Goal: Information Seeking & Learning: Learn about a topic

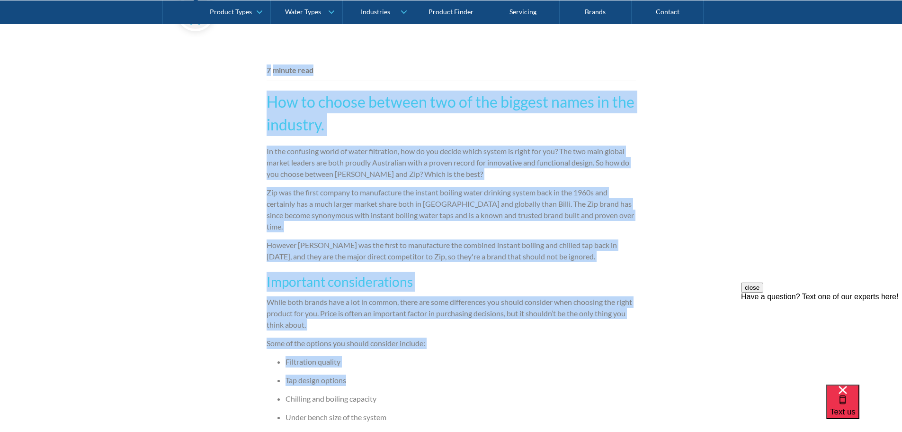
drag, startPoint x: 233, startPoint y: 62, endPoint x: 565, endPoint y: 367, distance: 450.3
click at [565, 374] on li "Tap design options" at bounding box center [461, 379] width 351 height 11
drag, startPoint x: 539, startPoint y: 404, endPoint x: 211, endPoint y: 68, distance: 469.6
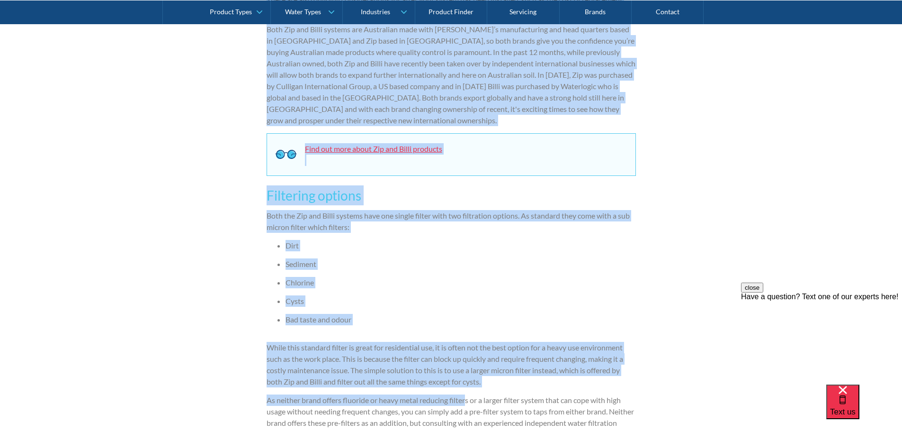
scroll to position [1003, 0]
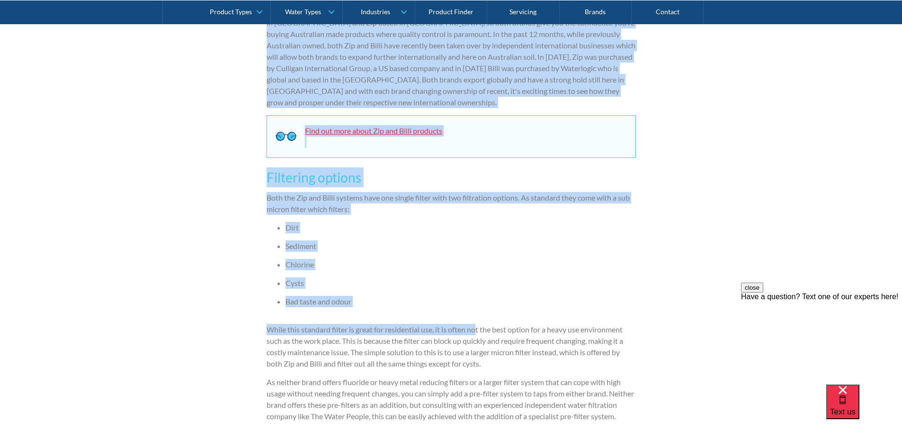
drag, startPoint x: 328, startPoint y: 92, endPoint x: 477, endPoint y: 298, distance: 255.1
click at [477, 304] on div "Brands By The Water People The Water People September 13, 2017 7 minute read Ho…" at bounding box center [451, 386] width 902 height 2405
click at [466, 262] on ul "Dirt Sediment Chlorine Cysts Bad taste and odour" at bounding box center [451, 268] width 369 height 92
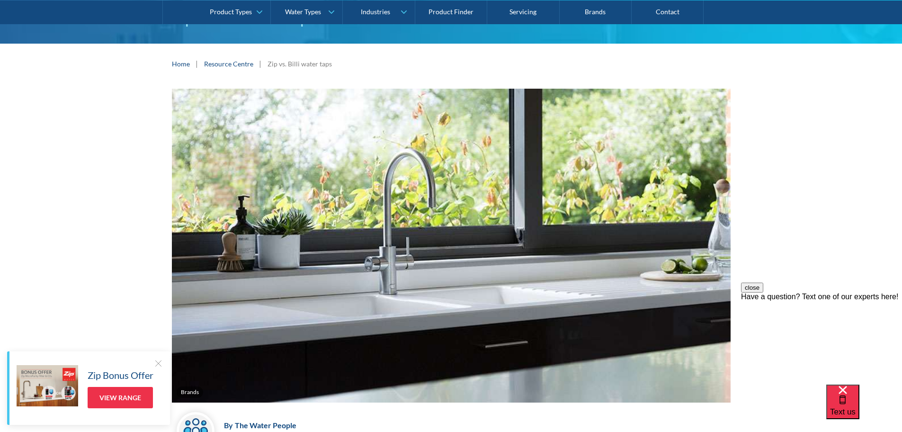
scroll to position [0, 0]
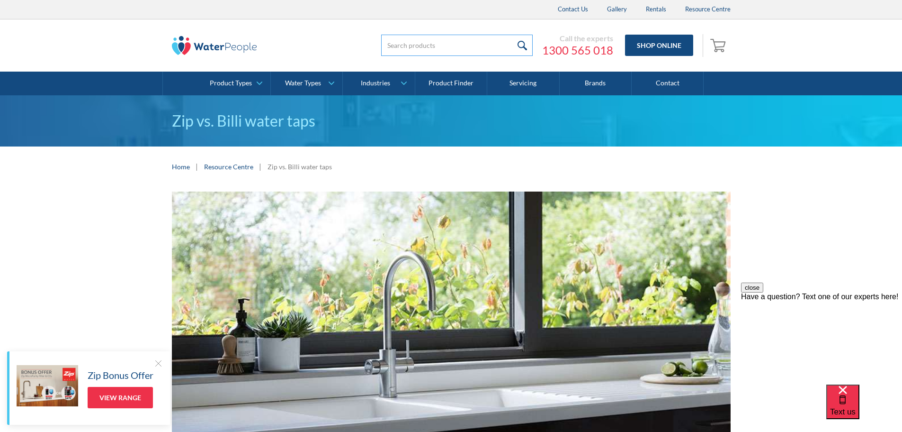
click at [438, 43] on input "search" at bounding box center [457, 45] width 152 height 21
type input "Zip"
click at [513, 35] on input "submit" at bounding box center [523, 45] width 20 height 21
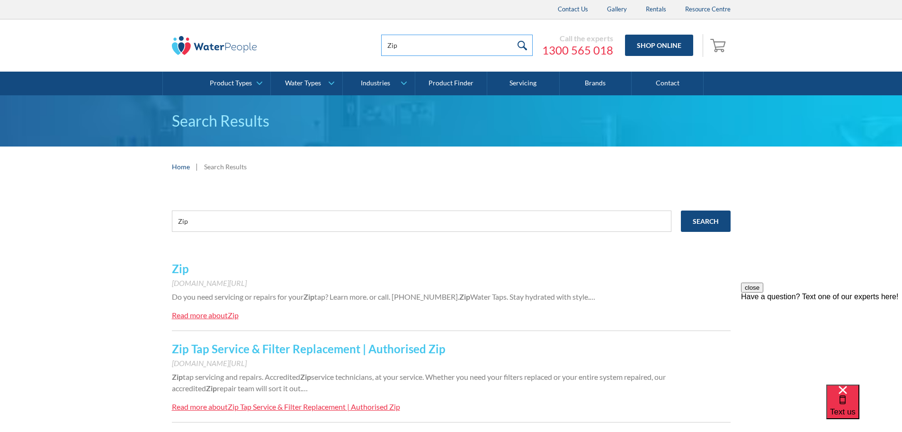
click at [427, 46] on input "Zip" at bounding box center [457, 45] width 152 height 21
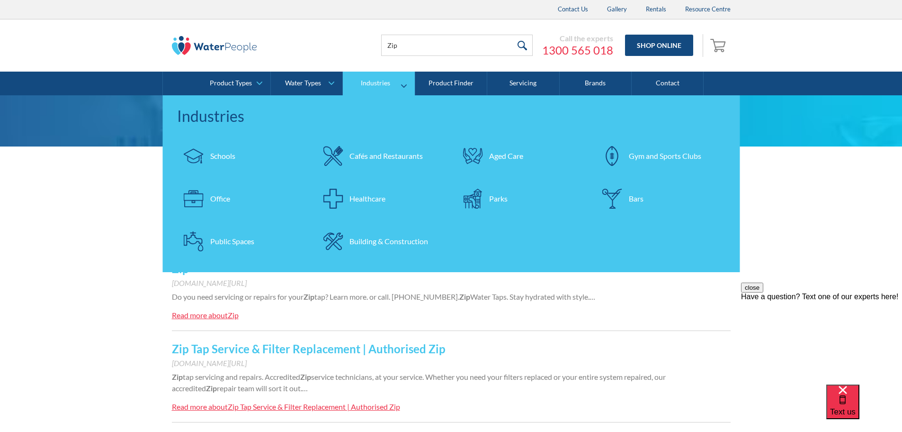
click at [222, 200] on div "Office" at bounding box center [220, 198] width 20 height 11
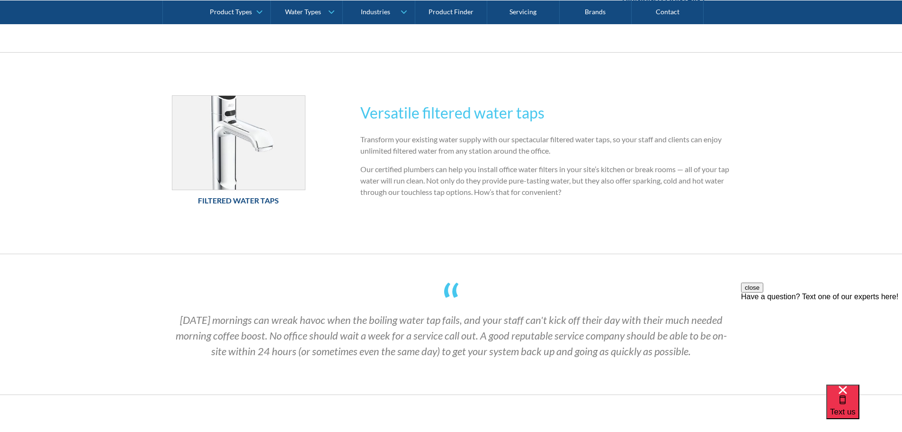
scroll to position [711, 0]
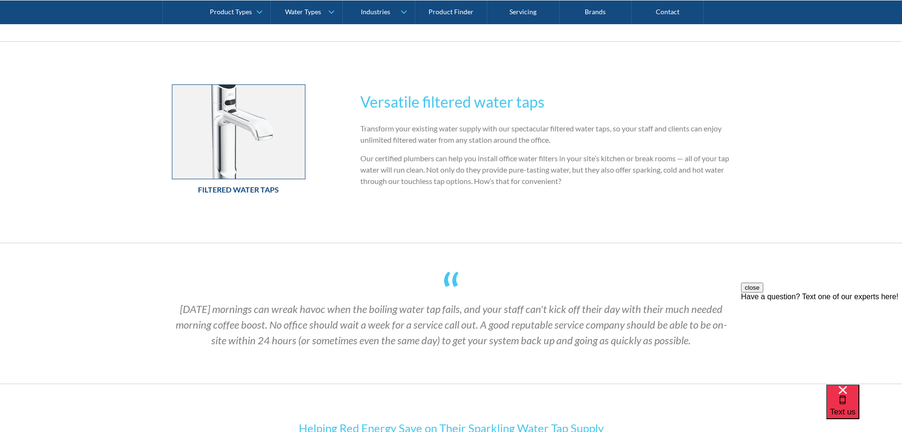
click at [255, 135] on img at bounding box center [238, 132] width 133 height 94
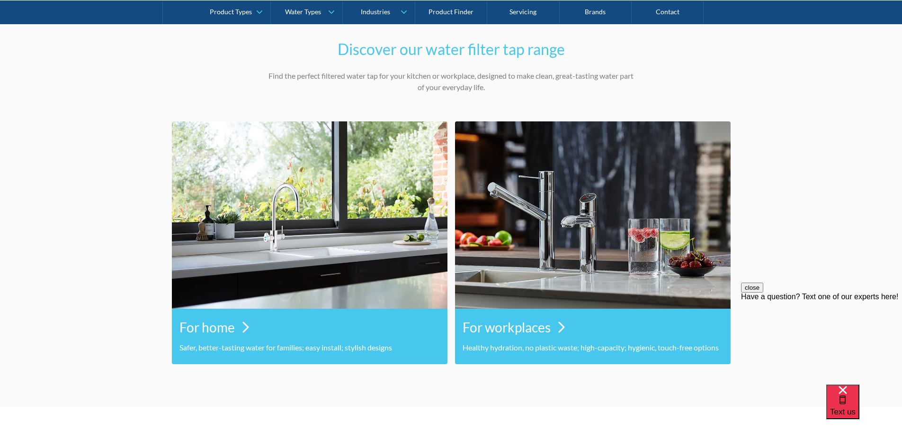
click at [548, 324] on h3 "For workplaces" at bounding box center [507, 327] width 88 height 20
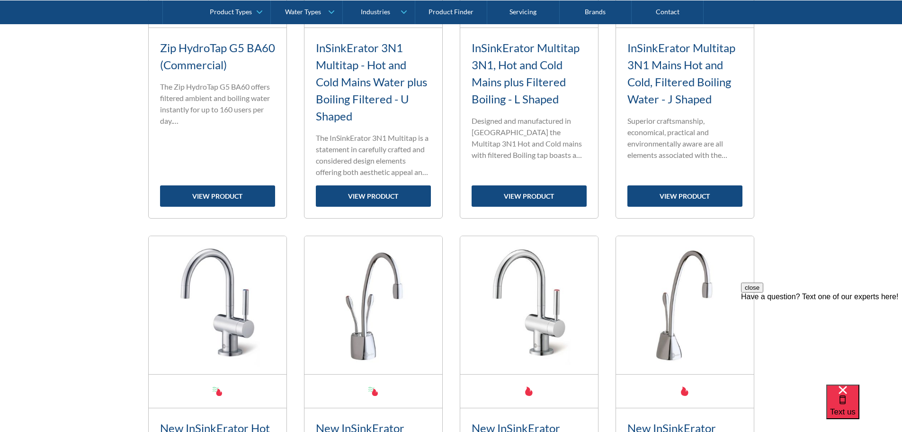
scroll to position [426, 0]
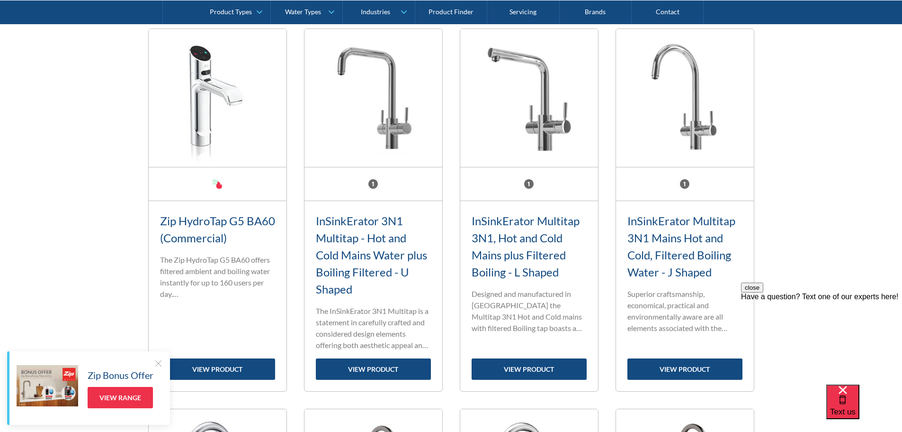
click at [206, 269] on p "The Zip HydroTap G5 BA60 offers filtered ambient and boiling water instantly fo…" at bounding box center [217, 276] width 115 height 45
click at [219, 270] on p "The Zip HydroTap G5 BA60 offers filtered ambient and boiling water instantly fo…" at bounding box center [217, 276] width 115 height 45
click at [214, 374] on link "view product" at bounding box center [217, 368] width 115 height 21
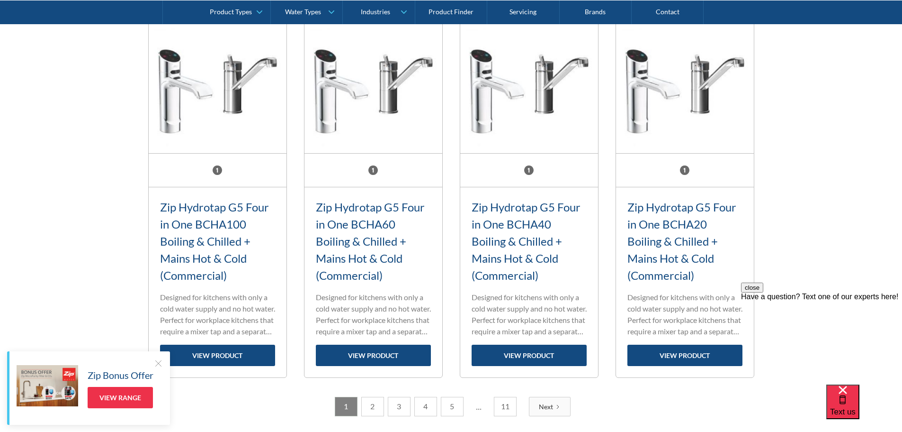
scroll to position [1184, 0]
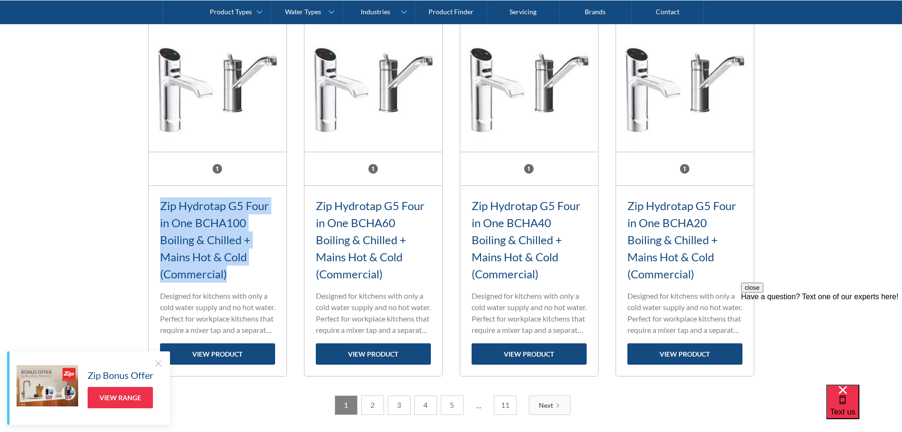
drag, startPoint x: 154, startPoint y: 201, endPoint x: 265, endPoint y: 275, distance: 133.1
click at [265, 275] on div "Zip Hydrotap G5 Four in One BCHA100 Boiling & Chilled + Mains Hot & Cold (Comme…" at bounding box center [218, 281] width 138 height 190
click at [265, 275] on div "Zip Hydrotap G5 Four in One BCHA100 Boiling & Chilled + Mains Hot & Cold (Comme…" at bounding box center [217, 239] width 115 height 85
drag, startPoint x: 222, startPoint y: 273, endPoint x: 147, endPoint y: 194, distance: 108.2
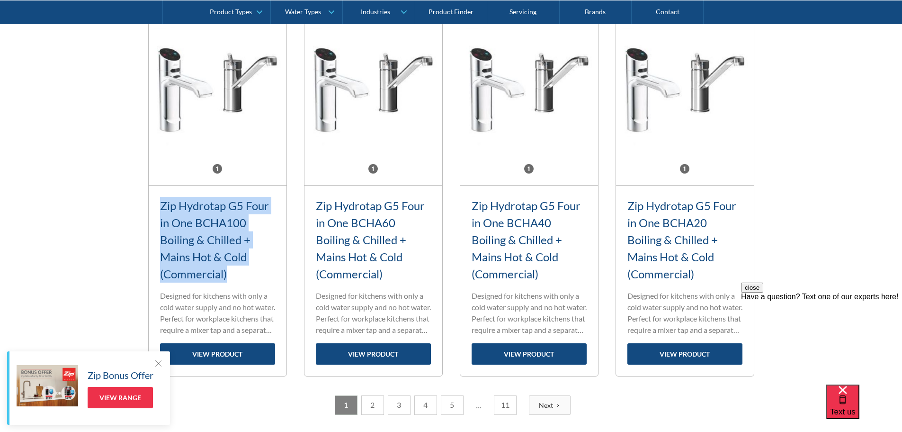
click at [153, 205] on div "Zip Hydrotap G5 Four in One BCHA100 Boiling & Chilled + Mains Hot & Cold (Comme…" at bounding box center [218, 281] width 138 height 190
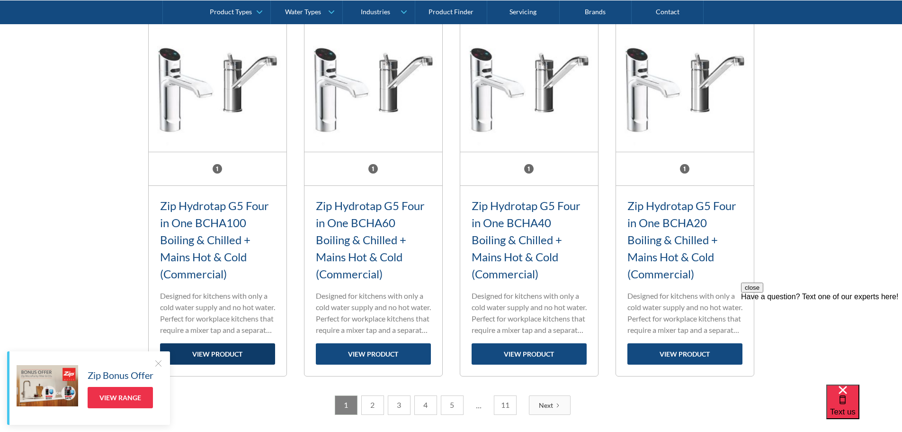
click at [212, 357] on link "view product" at bounding box center [217, 353] width 115 height 21
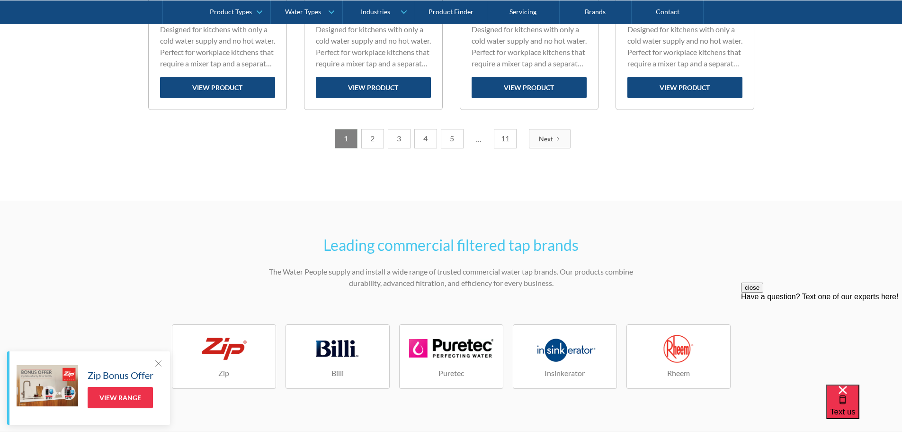
scroll to position [1516, 0]
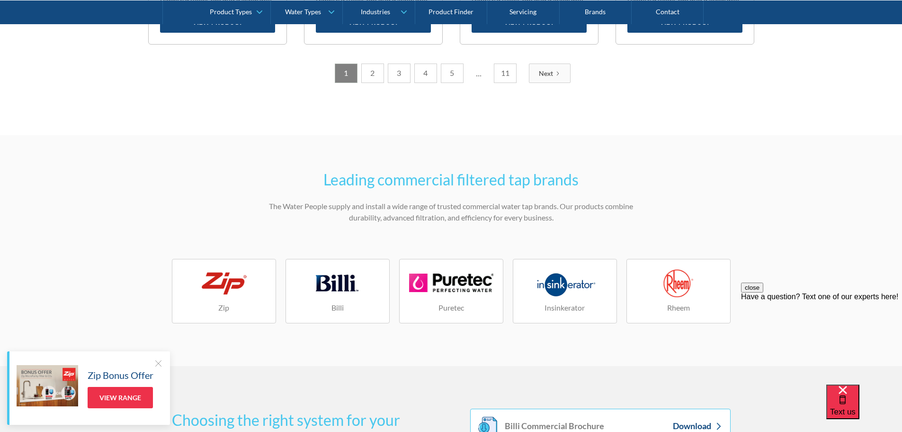
drag, startPoint x: 369, startPoint y: 75, endPoint x: 370, endPoint y: 82, distance: 7.6
click at [370, 75] on link "2" at bounding box center [372, 72] width 23 height 19
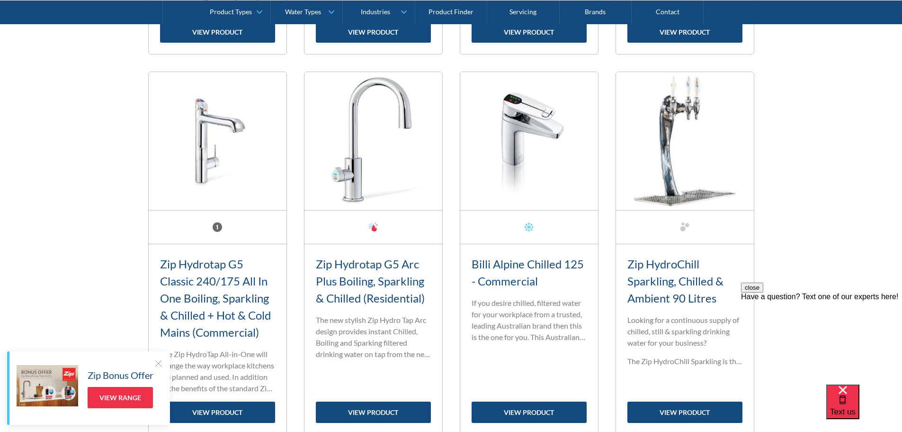
scroll to position [1154, 0]
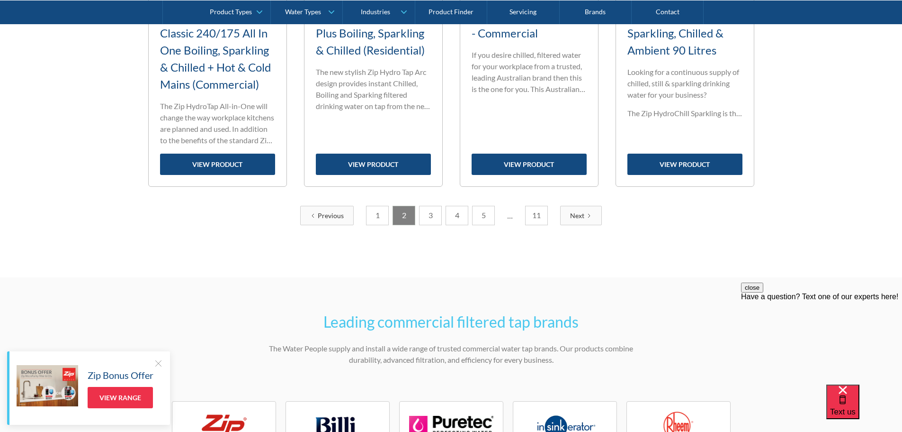
click at [430, 215] on link "3" at bounding box center [430, 215] width 23 height 19
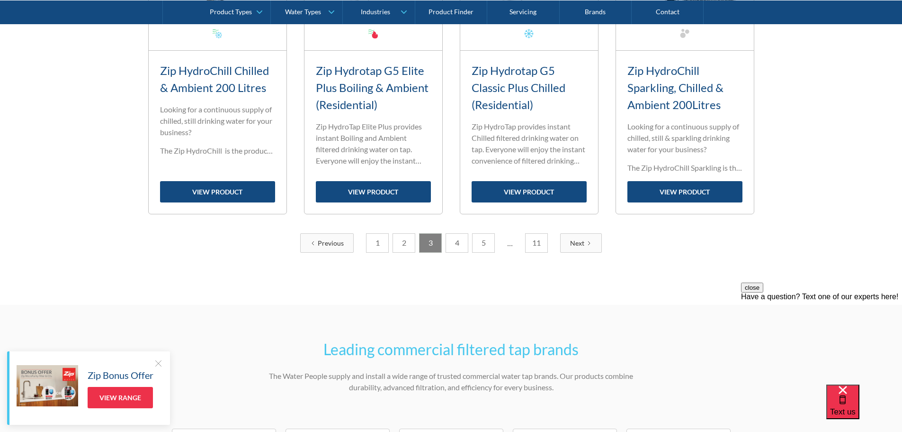
scroll to position [1391, 0]
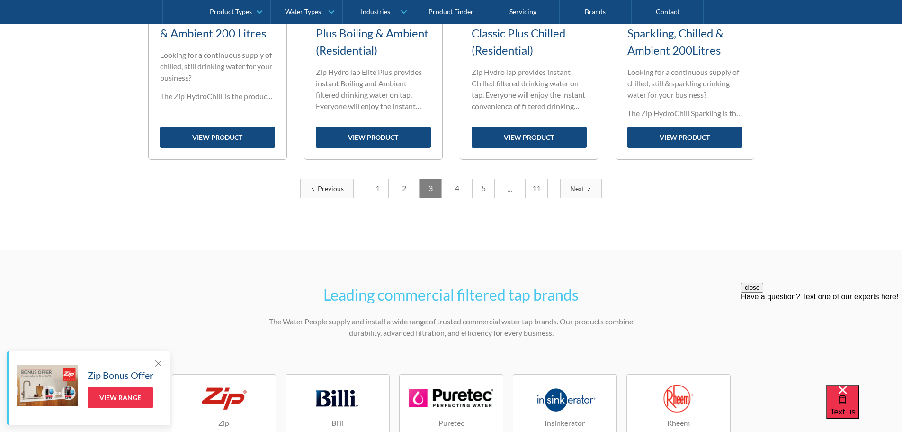
click at [461, 188] on link "4" at bounding box center [457, 188] width 23 height 19
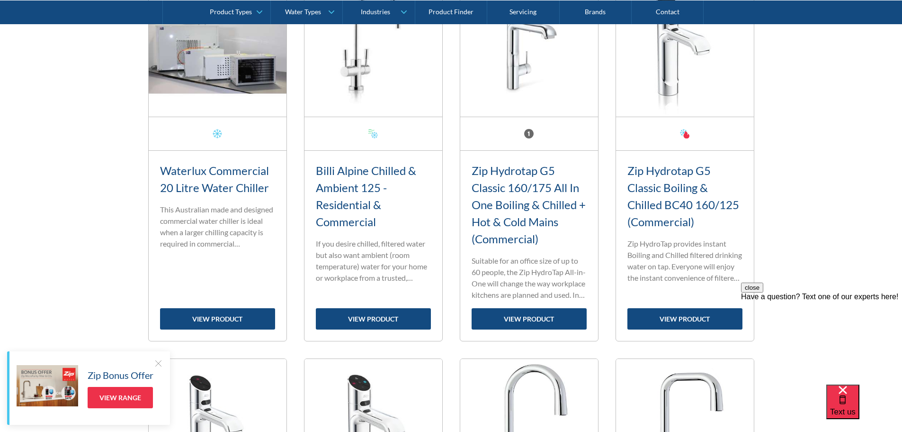
scroll to position [491, 0]
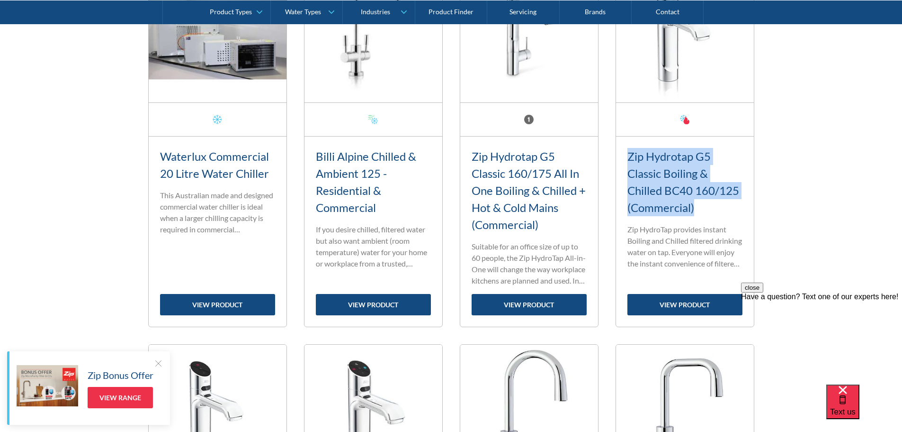
drag, startPoint x: 702, startPoint y: 207, endPoint x: 622, endPoint y: 155, distance: 96.2
click at [622, 154] on div "Zip Hydrotap G5 Classic Boiling & Chilled BC40 160/125 (Commercial) Standard ra…" at bounding box center [685, 231] width 138 height 190
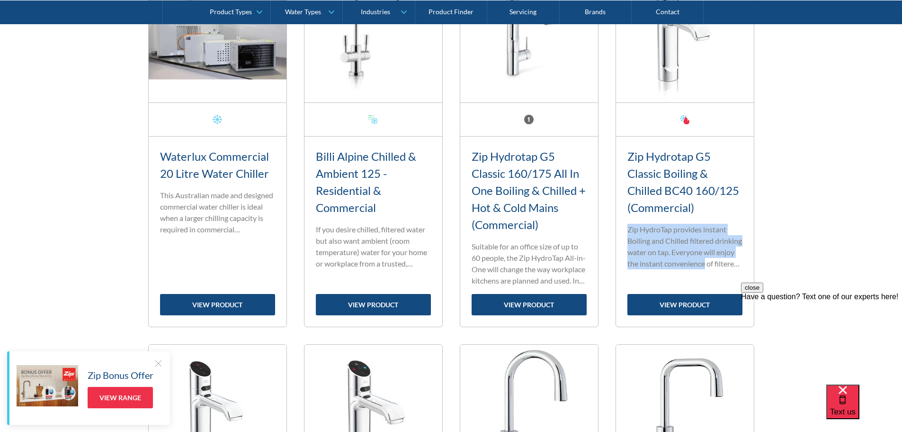
drag, startPoint x: 627, startPoint y: 231, endPoint x: 739, endPoint y: 267, distance: 118.0
click at [739, 267] on p "Zip HydroTap provides instant Boiling and Chilled filtered drinking water on ta…" at bounding box center [685, 246] width 115 height 45
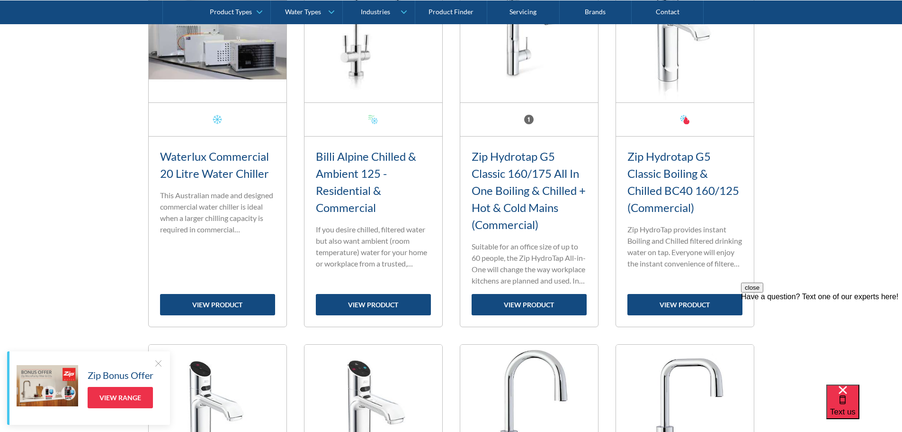
click at [687, 257] on p "Zip HydroTap provides instant Boiling and Chilled filtered drinking water on ta…" at bounding box center [685, 246] width 115 height 45
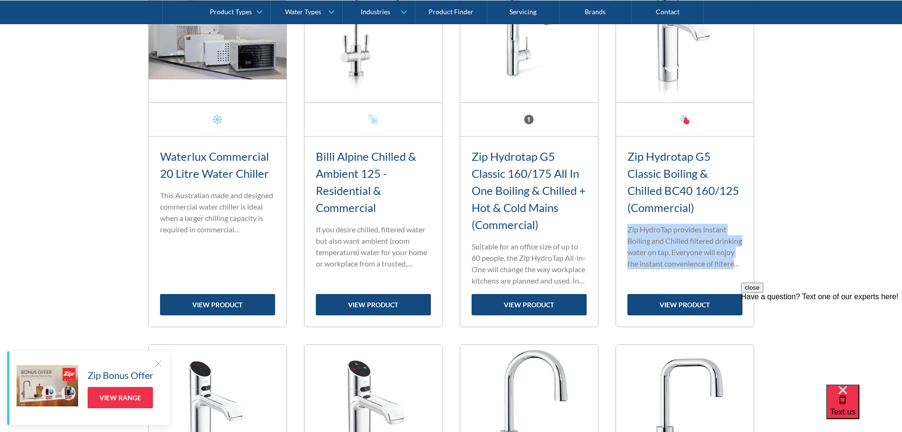
click at [687, 257] on p "Zip HydroTap provides instant Boiling and Chilled filtered drinking water on ta…" at bounding box center [685, 246] width 115 height 45
click at [662, 176] on link "Zip Hydrotap G5 Classic Boiling & Chilled BC40 160/125 (Commercial)" at bounding box center [684, 181] width 112 height 65
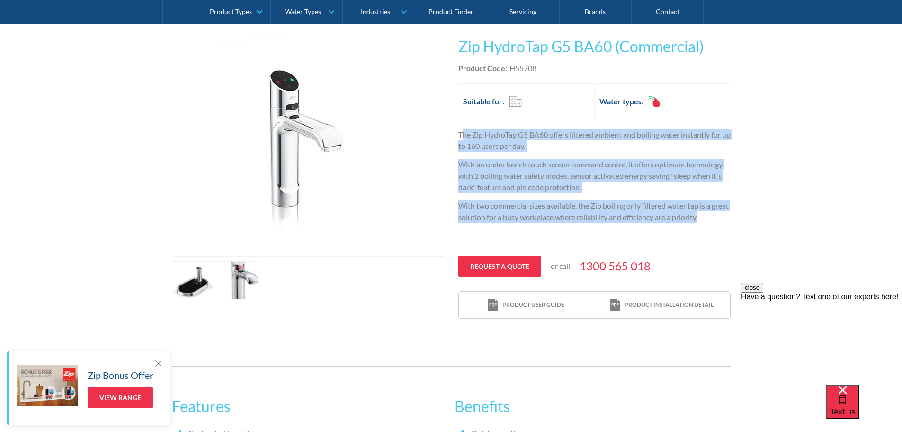
drag, startPoint x: 484, startPoint y: 139, endPoint x: 751, endPoint y: 222, distance: 279.6
click at [751, 222] on div "Play video Fits Most Brands Best Seller No items found. This tap design is incl…" at bounding box center [451, 172] width 902 height 322
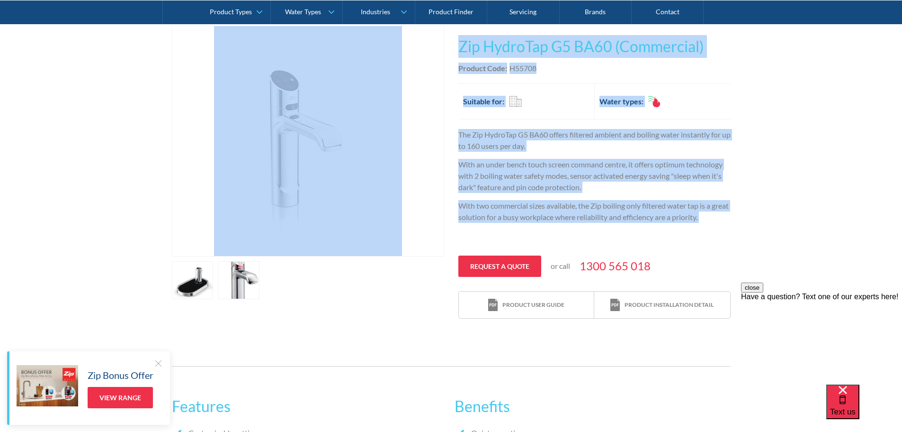
drag, startPoint x: 702, startPoint y: 208, endPoint x: 449, endPoint y: 134, distance: 263.2
click at [449, 134] on div "Play video Fits Most Brands Best Seller No items found. This tap design is incl…" at bounding box center [451, 172] width 902 height 322
click at [456, 133] on div "Play video Fits Most Brands Best Seller No items found. This tap design is incl…" at bounding box center [451, 172] width 559 height 293
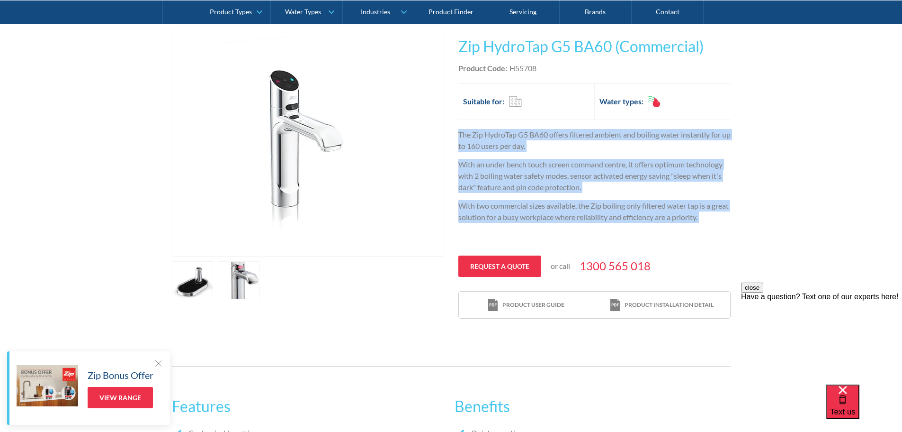
drag, startPoint x: 456, startPoint y: 133, endPoint x: 768, endPoint y: 219, distance: 323.7
click at [768, 219] on div "Play video Fits Most Brands Best Seller No items found. This tap design is incl…" at bounding box center [451, 172] width 902 height 322
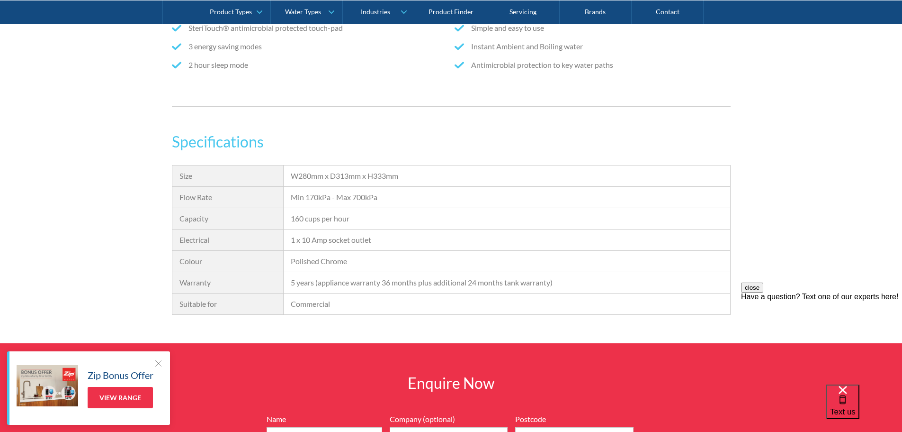
scroll to position [663, 0]
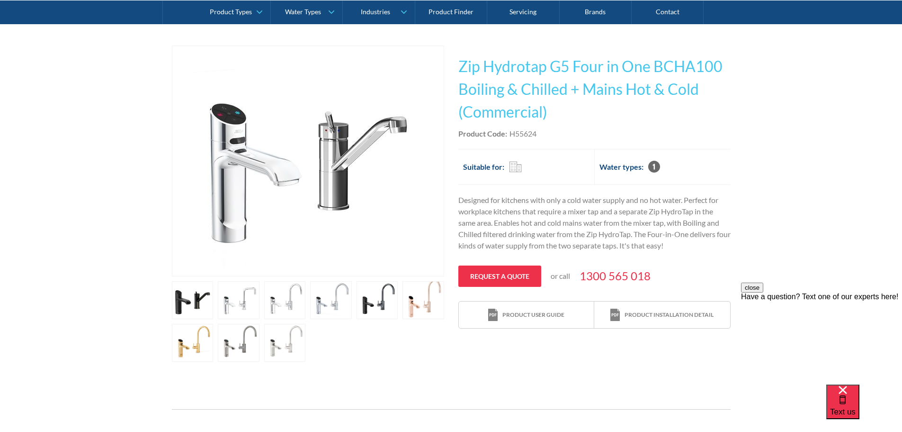
scroll to position [142, 0]
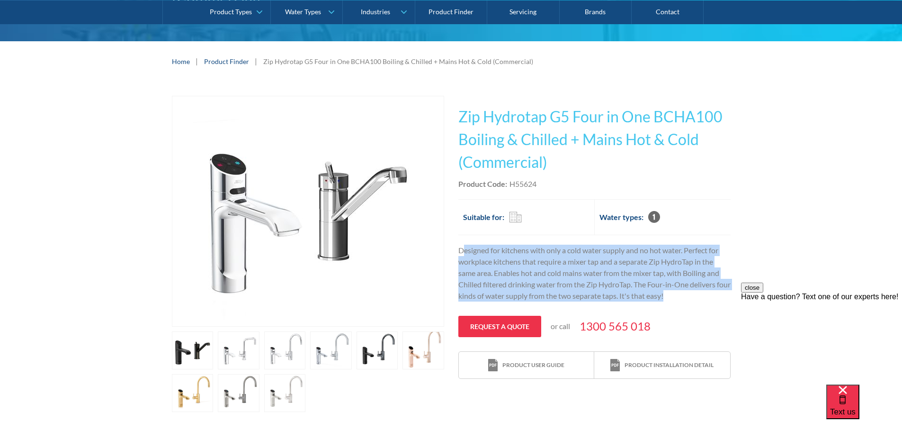
drag, startPoint x: 485, startPoint y: 256, endPoint x: 712, endPoint y: 299, distance: 231.4
click at [712, 299] on p "Designed for kitchens with only a cold water supply and no hot water. Perfect f…" at bounding box center [595, 272] width 272 height 57
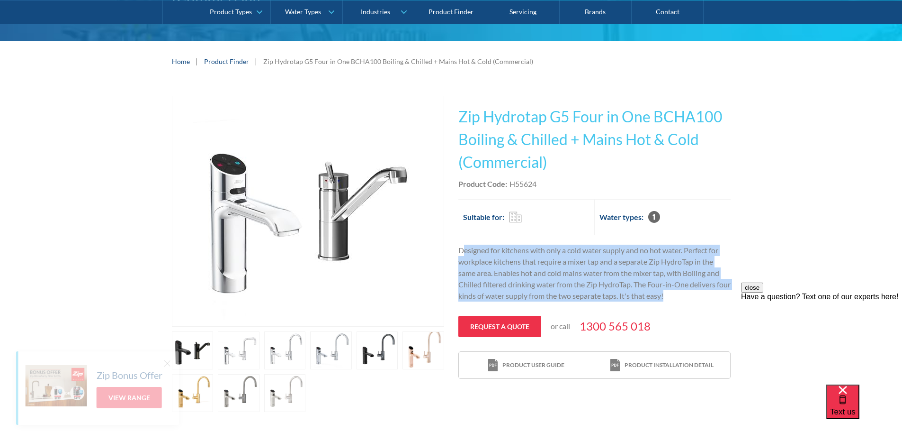
click at [712, 299] on p "Designed for kitchens with only a cold water supply and no hot water. Perfect f…" at bounding box center [595, 272] width 272 height 57
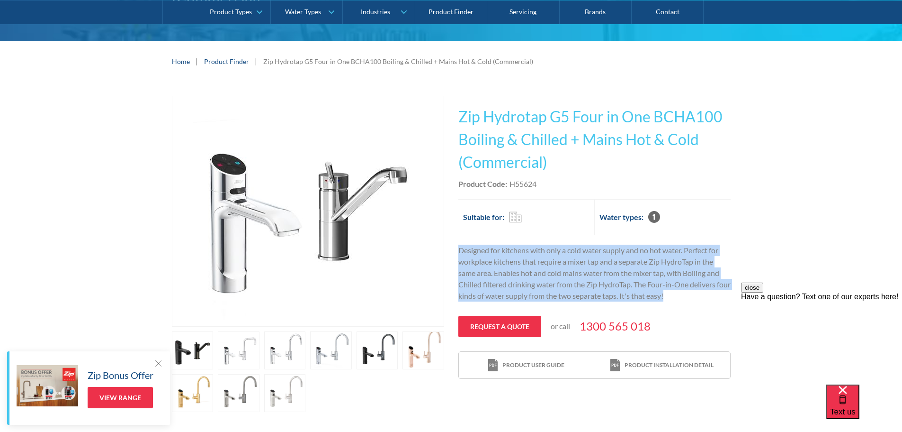
drag, startPoint x: 603, startPoint y: 277, endPoint x: 459, endPoint y: 252, distance: 145.2
click at [459, 252] on p "Designed for kitchens with only a cold water supply and no hot water. Perfect f…" at bounding box center [595, 272] width 272 height 57
drag, startPoint x: 459, startPoint y: 253, endPoint x: 702, endPoint y: 297, distance: 246.4
click at [702, 297] on p "Designed for kitchens with only a cold water supply and no hot water. Perfect f…" at bounding box center [595, 272] width 272 height 57
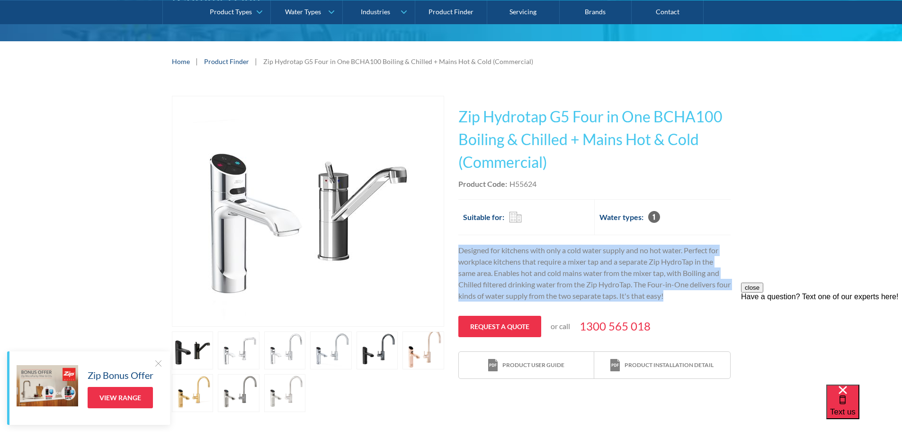
click at [702, 297] on p "Designed for kitchens with only a cold water supply and no hot water. Perfect f…" at bounding box center [595, 272] width 272 height 57
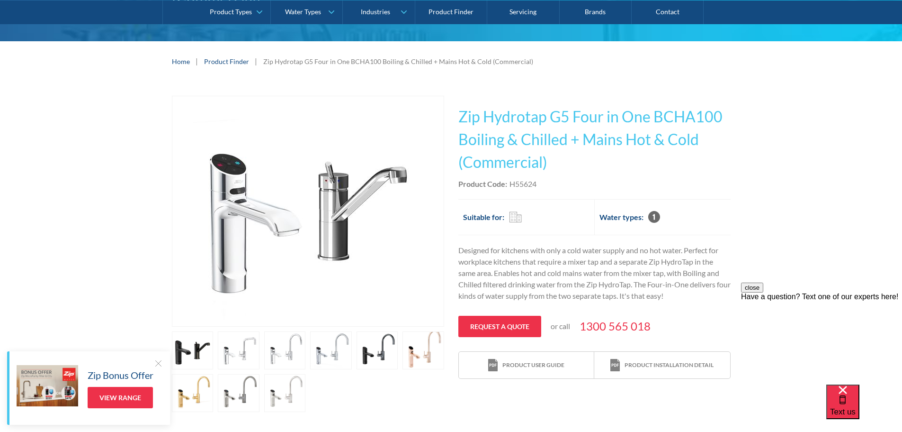
click at [569, 261] on p "Designed for kitchens with only a cold water supply and no hot water. Perfect f…" at bounding box center [595, 272] width 272 height 57
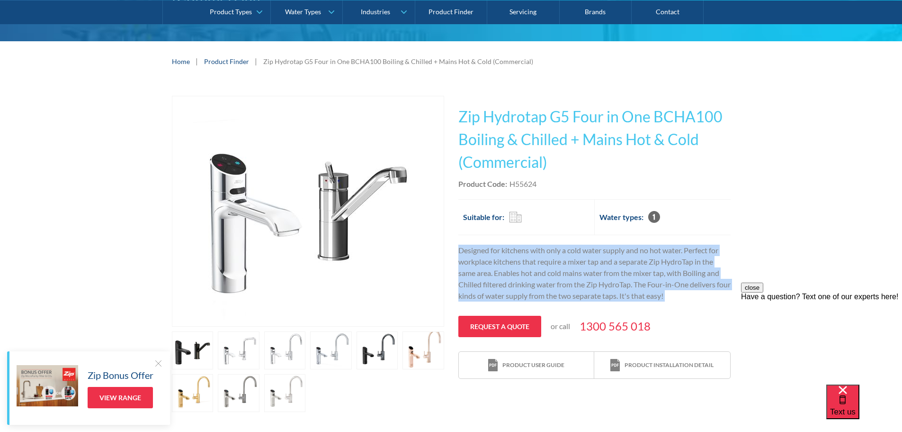
click at [569, 261] on p "Designed for kitchens with only a cold water supply and no hot water. Perfect f…" at bounding box center [595, 272] width 272 height 57
click at [601, 264] on p "Designed for kitchens with only a cold water supply and no hot water. Perfect f…" at bounding box center [595, 272] width 272 height 57
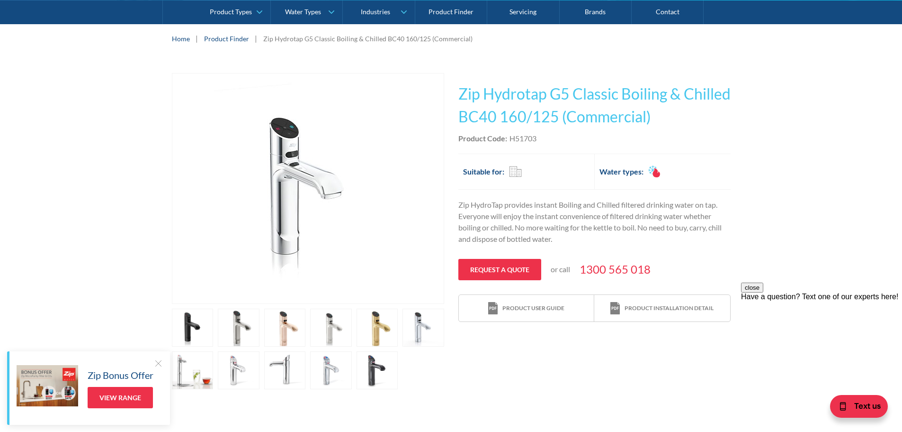
click at [651, 205] on p "Zip HydroTap provides instant Boiling and Chilled filtered drinking water on ta…" at bounding box center [595, 221] width 272 height 45
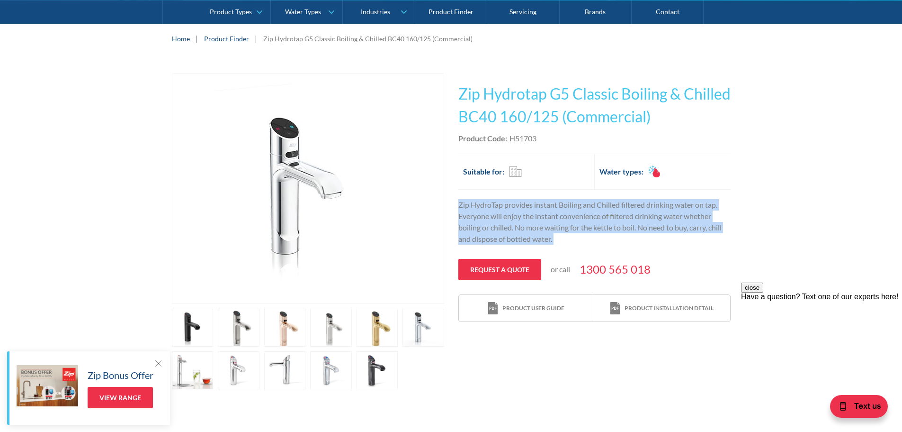
click at [651, 205] on p "Zip HydroTap provides instant Boiling and Chilled filtered drinking water on ta…" at bounding box center [595, 221] width 272 height 45
click at [647, 213] on p "Zip HydroTap provides instant Boiling and Chilled filtered drinking water on ta…" at bounding box center [595, 221] width 272 height 45
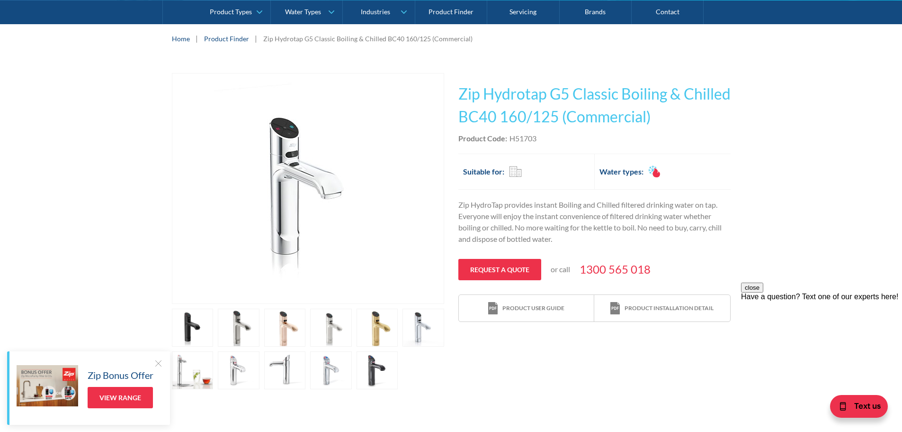
click at [269, 134] on img "open lightbox" at bounding box center [308, 188] width 188 height 230
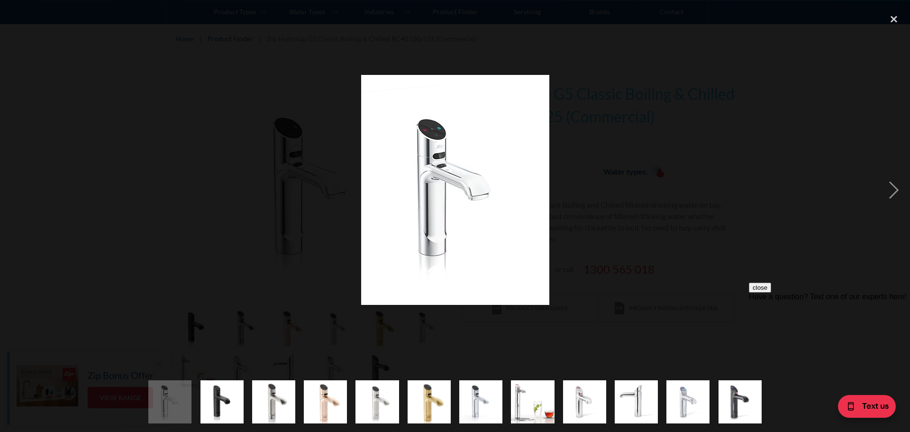
click at [430, 135] on img at bounding box center [455, 190] width 188 height 230
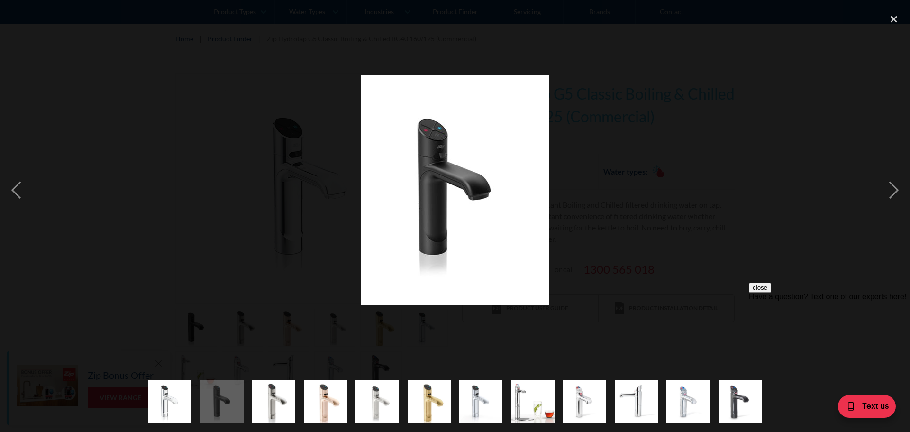
click at [600, 204] on div at bounding box center [455, 190] width 910 height 362
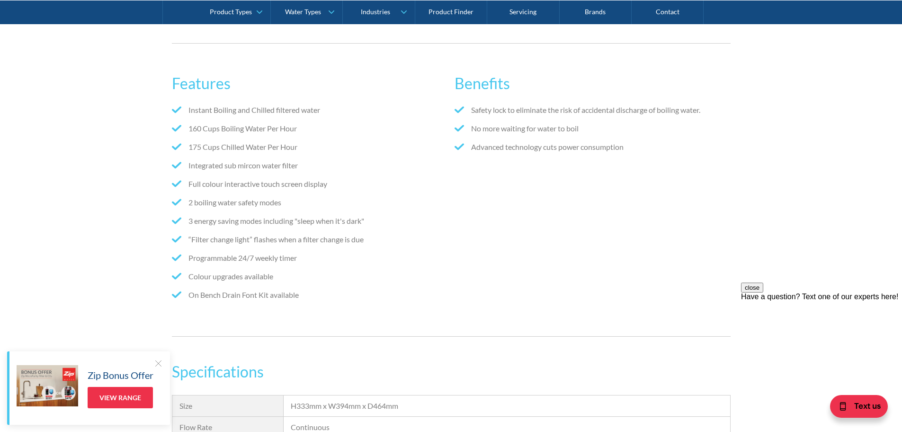
scroll to position [521, 0]
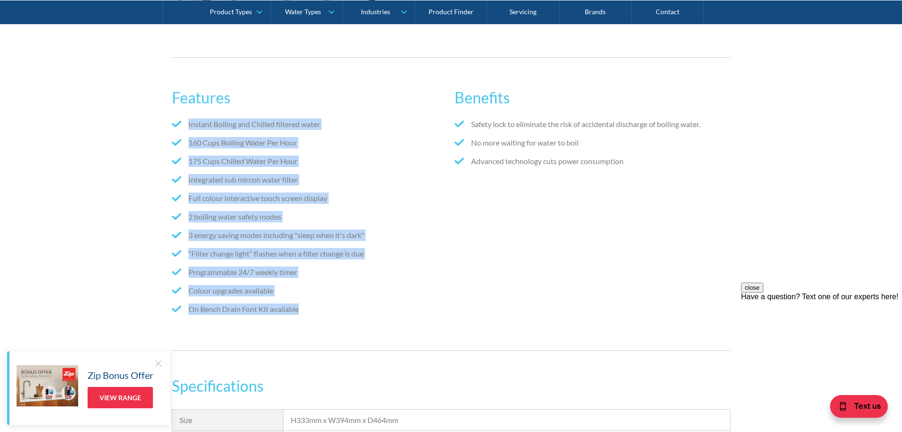
drag, startPoint x: 137, startPoint y: 127, endPoint x: 383, endPoint y: 310, distance: 306.8
click at [383, 310] on div "Features Instant Boiling and Chilled filtered water 160 Cups Boiling Water Per …" at bounding box center [451, 204] width 902 height 322
click at [383, 310] on li "On Bench Drain Font Kit available" at bounding box center [310, 308] width 276 height 11
drag, startPoint x: 413, startPoint y: 308, endPoint x: 140, endPoint y: 117, distance: 332.9
click at [140, 117] on div "Features Instant Boiling and Chilled filtered water 160 Cups Boiling Water Per …" at bounding box center [451, 204] width 902 height 322
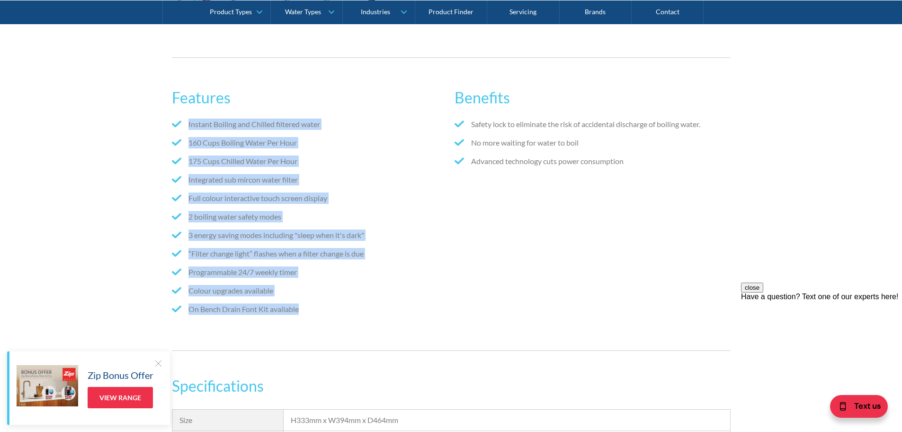
click at [140, 119] on div "Features Instant Boiling and Chilled filtered water 160 Cups Boiling Water Per …" at bounding box center [451, 204] width 902 height 322
drag, startPoint x: 120, startPoint y: 119, endPoint x: 351, endPoint y: 315, distance: 303.5
click at [351, 315] on div "Features Instant Boiling and Chilled filtered water 160 Cups Boiling Water Per …" at bounding box center [451, 204] width 902 height 322
click at [351, 315] on ul "Instant Boiling and Chilled filtered water 160 Cups Boiling Water Per Hour 175 …" at bounding box center [310, 219] width 276 height 203
drag, startPoint x: 343, startPoint y: 321, endPoint x: 119, endPoint y: 116, distance: 303.8
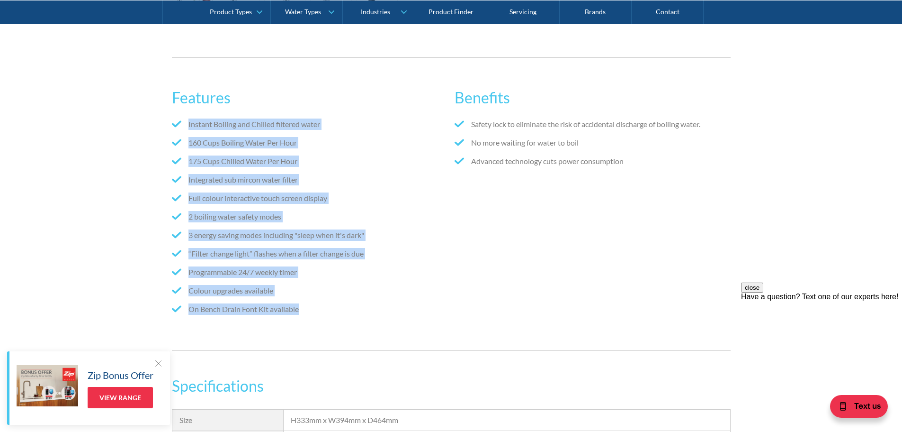
click at [119, 116] on div "Features Instant Boiling and Chilled filtered water 160 Cups Boiling Water Per …" at bounding box center [451, 204] width 902 height 322
click at [117, 129] on div "Features Instant Boiling and Chilled filtered water 160 Cups Boiling Water Per …" at bounding box center [451, 204] width 902 height 322
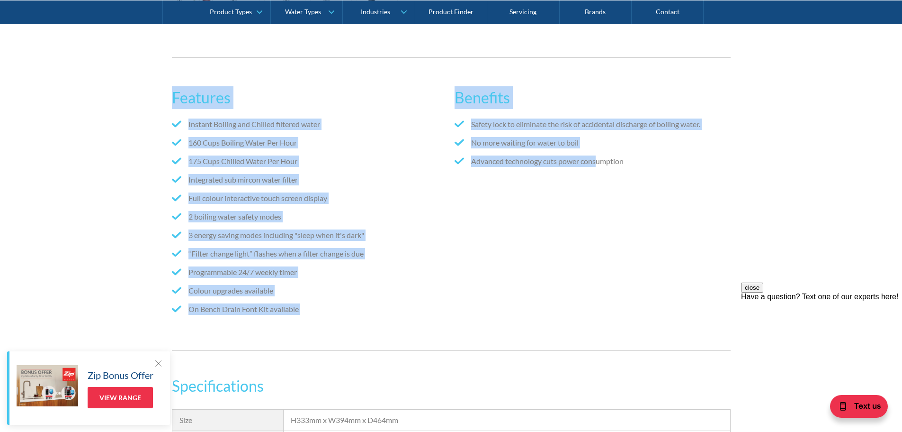
drag, startPoint x: 596, startPoint y: 312, endPoint x: 119, endPoint y: 90, distance: 526.4
click at [119, 90] on div "Features Instant Boiling and Chilled filtered water 160 Cups Boiling Water Per …" at bounding box center [451, 204] width 902 height 322
drag, startPoint x: 119, startPoint y: 90, endPoint x: 731, endPoint y: 269, distance: 638.0
click at [734, 269] on div "Features Instant Boiling and Chilled filtered water 160 Cups Boiling Water Per …" at bounding box center [451, 204] width 902 height 322
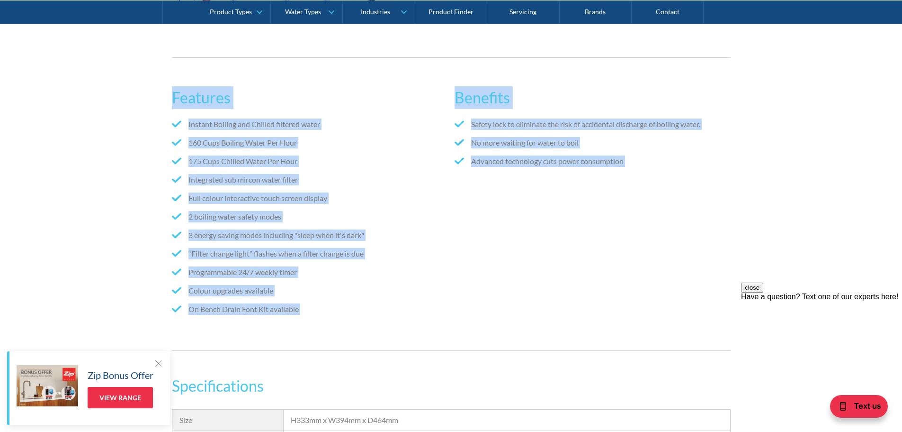
click at [676, 242] on div "Benefits Safety lock to eliminate the risk of accidental discharge of boiling w…" at bounding box center [593, 204] width 276 height 254
drag, startPoint x: 686, startPoint y: 324, endPoint x: 100, endPoint y: 80, distance: 635.5
click at [100, 80] on div "Features Instant Boiling and Chilled filtered water 160 Cups Boiling Water Per …" at bounding box center [451, 204] width 902 height 322
drag, startPoint x: 100, startPoint y: 80, endPoint x: 630, endPoint y: 275, distance: 564.6
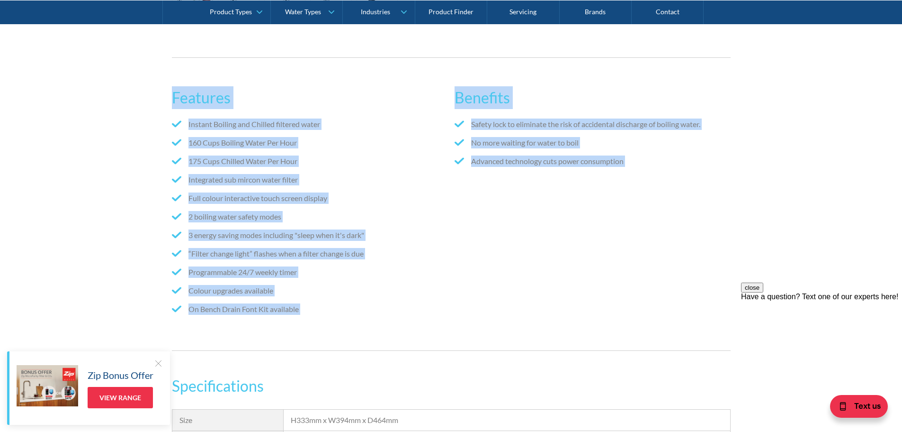
click at [630, 275] on div "Features Instant Boiling and Chilled filtered water 160 Cups Boiling Water Per …" at bounding box center [451, 204] width 902 height 322
click at [630, 275] on div "Benefits Safety lock to eliminate the risk of accidental discharge of boiling w…" at bounding box center [593, 204] width 276 height 254
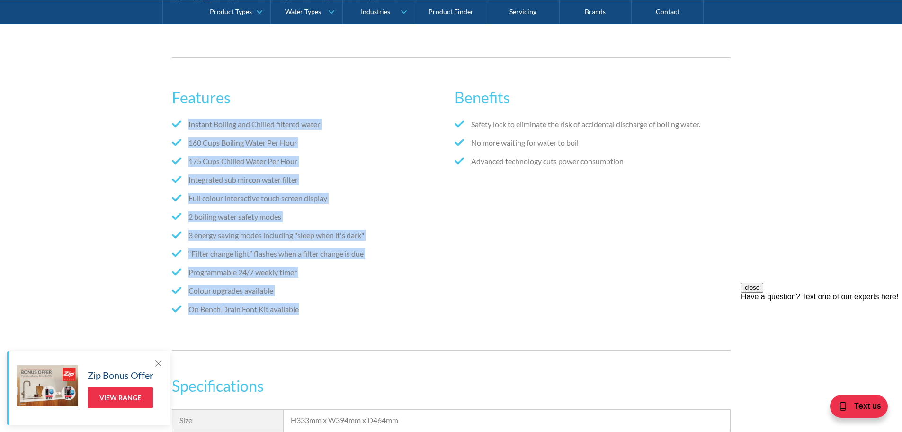
drag, startPoint x: 190, startPoint y: 125, endPoint x: 399, endPoint y: 311, distance: 279.5
click at [399, 311] on ul "Instant Boiling and Chilled filtered water 160 Cups Boiling Water Per Hour 175 …" at bounding box center [310, 219] width 276 height 203
click at [399, 311] on li "On Bench Drain Font Kit available" at bounding box center [310, 308] width 276 height 11
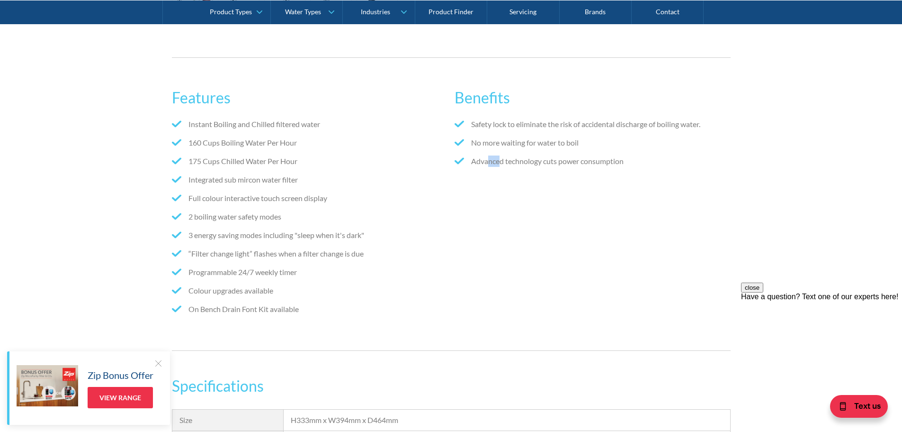
drag, startPoint x: 502, startPoint y: 332, endPoint x: 546, endPoint y: 258, distance: 86.4
click at [488, 243] on div "Features Instant Boiling and Chilled filtered water 160 Cups Boiling Water Per …" at bounding box center [451, 203] width 559 height 293
click at [741, 301] on div "close Have a question? Text one of our experts here!" at bounding box center [821, 291] width 161 height 18
drag, startPoint x: 761, startPoint y: 326, endPoint x: 176, endPoint y: 74, distance: 637.6
click at [741, 282] on html "close Have a question? Text one of our experts here!" at bounding box center [821, 339] width 161 height 114
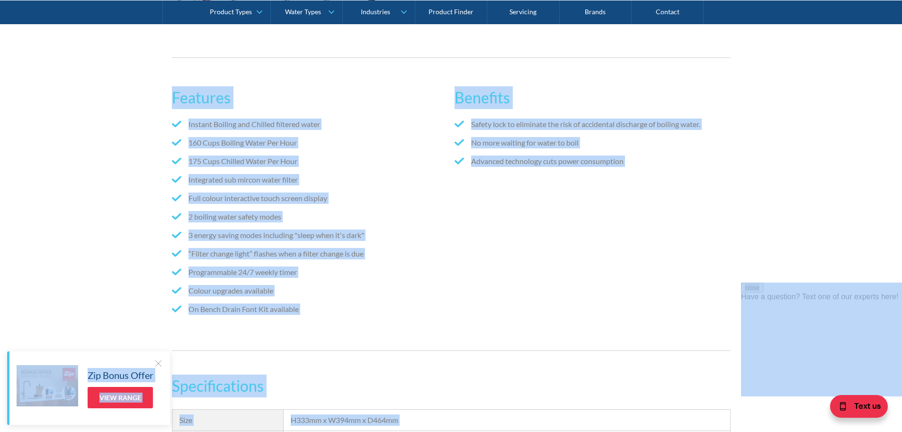
drag, startPoint x: 901, startPoint y: 380, endPoint x: 779, endPoint y: 284, distance: 154.5
click at [698, 261] on div "Benefits Safety lock to eliminate the risk of accidental discharge of boiling w…" at bounding box center [593, 204] width 276 height 254
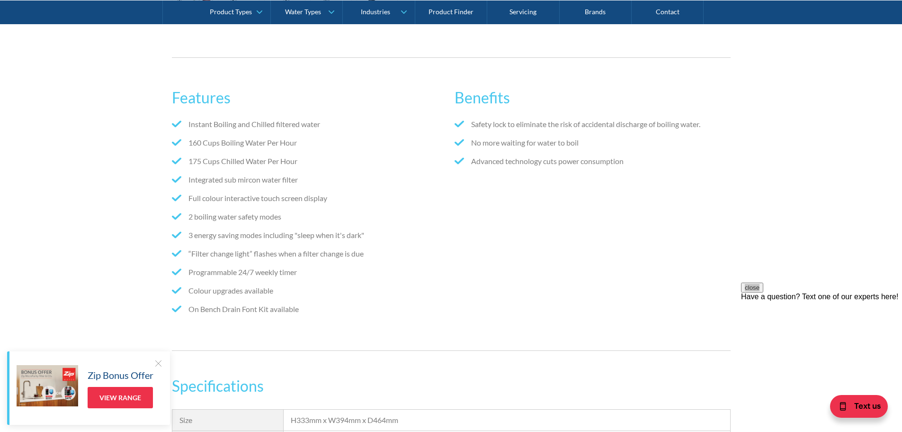
click at [213, 220] on li "2 boiling water safety modes" at bounding box center [310, 216] width 276 height 11
click at [247, 224] on ul "Instant Boiling and Chilled filtered water 160 Cups Boiling Water Per Hour 175 …" at bounding box center [310, 219] width 276 height 203
click at [248, 239] on li "3 energy saving modes including "sleep when it's dark"" at bounding box center [310, 234] width 276 height 11
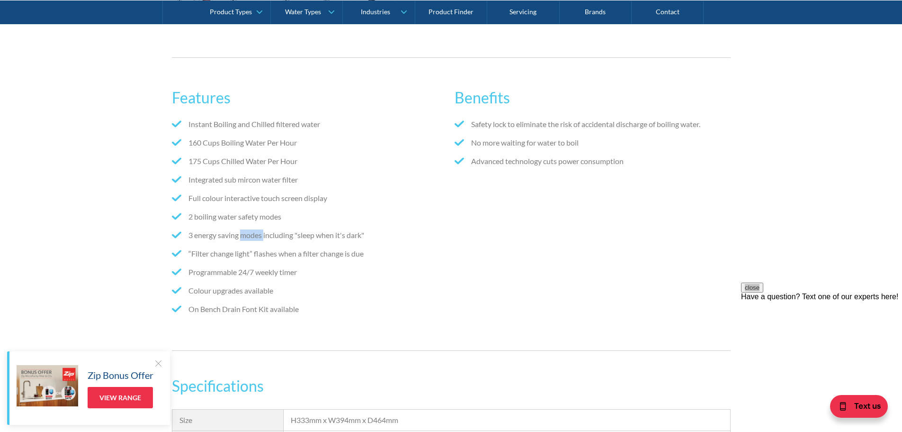
click at [248, 239] on li "3 energy saving modes including "sleep when it's dark"" at bounding box center [310, 234] width 276 height 11
click at [279, 233] on li "3 energy saving modes including "sleep when it's dark"" at bounding box center [310, 234] width 276 height 11
click at [254, 253] on li "“Filter change light” flashes when a filter change is due" at bounding box center [310, 253] width 276 height 11
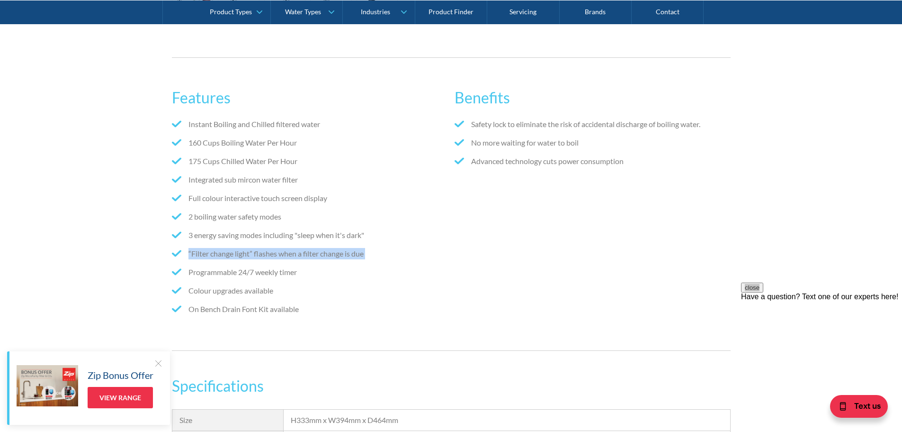
click at [254, 253] on li "“Filter change light” flashes when a filter change is due" at bounding box center [310, 253] width 276 height 11
click at [270, 254] on li "“Filter change light” flashes when a filter change is due" at bounding box center [310, 253] width 276 height 11
click at [221, 274] on li "Programmable 24/7 weekly timer" at bounding box center [310, 271] width 276 height 11
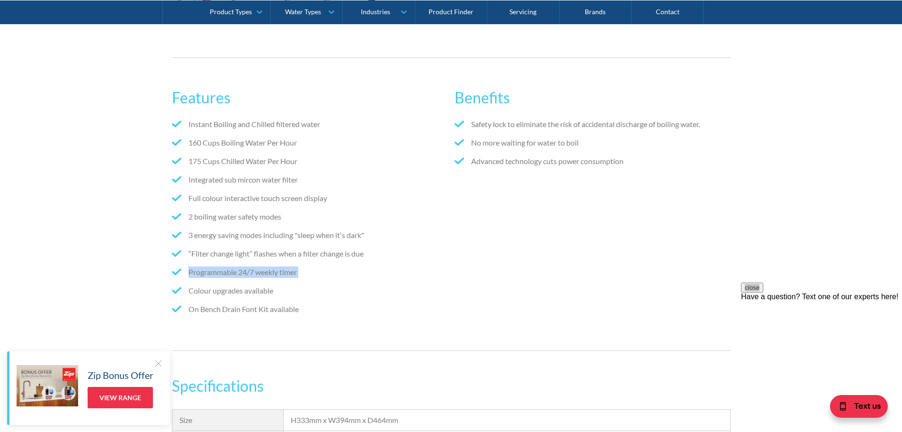
click at [247, 274] on li "Programmable 24/7 weekly timer" at bounding box center [310, 271] width 276 height 11
click at [225, 287] on li "Colour upgrades available" at bounding box center [310, 290] width 276 height 11
click at [240, 310] on li "On Bench Drain Font Kit available" at bounding box center [310, 308] width 276 height 11
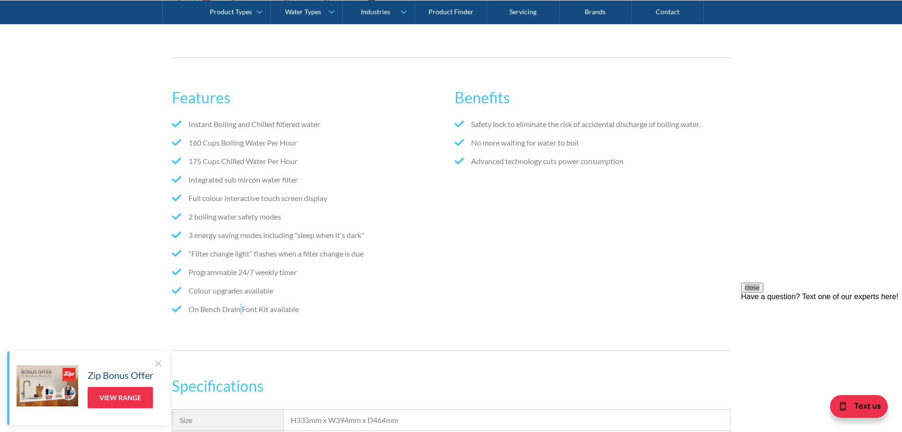
click at [240, 310] on li "On Bench Drain Font Kit available" at bounding box center [310, 308] width 276 height 11
click at [332, 308] on li "On Bench Drain Font Kit available" at bounding box center [310, 308] width 276 height 11
drag, startPoint x: 82, startPoint y: 91, endPoint x: 84, endPoint y: 80, distance: 11.1
click at [82, 91] on div "Features Instant Boiling and Chilled filtered water 160 Cups Boiling Water Per …" at bounding box center [451, 204] width 902 height 322
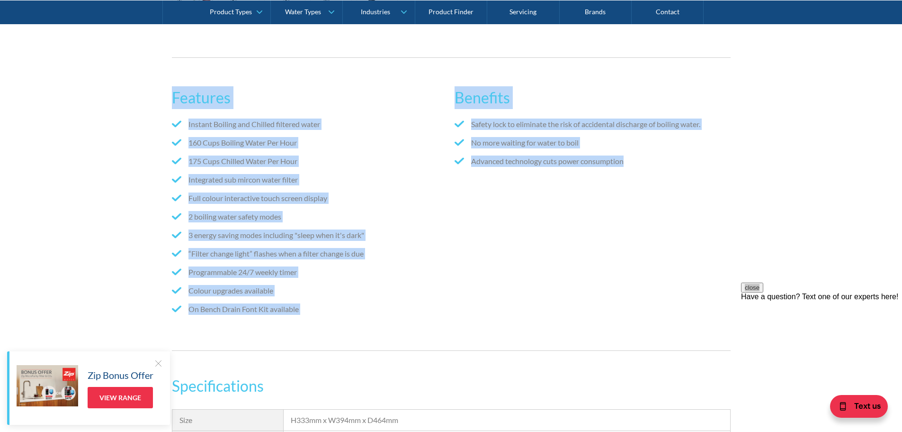
drag, startPoint x: 513, startPoint y: 258, endPoint x: 88, endPoint y: 78, distance: 461.0
click at [88, 78] on div "Features Instant Boiling and Chilled filtered water 160 Cups Boiling Water Per …" at bounding box center [451, 204] width 902 height 322
